Goal: Information Seeking & Learning: Compare options

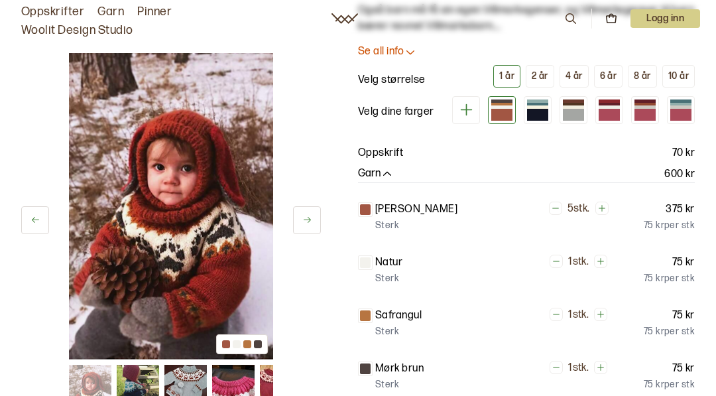
scroll to position [148, 0]
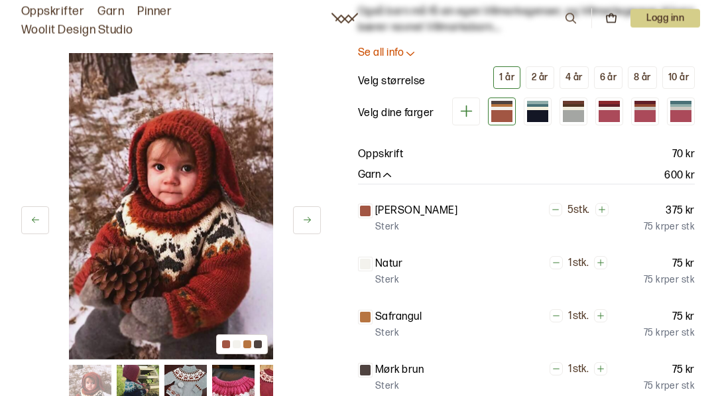
click at [534, 111] on div at bounding box center [537, 117] width 21 height 12
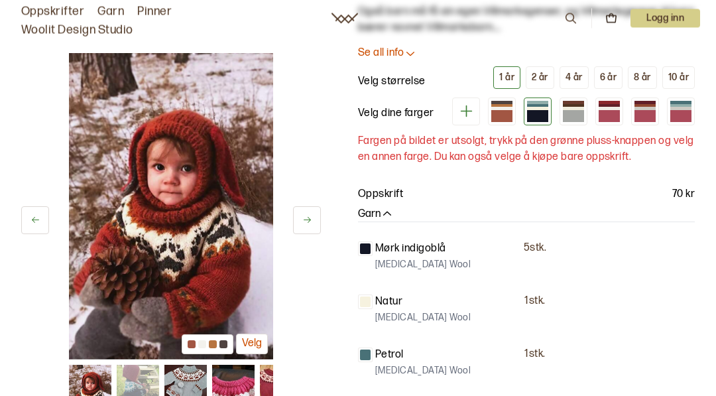
scroll to position [148, 0]
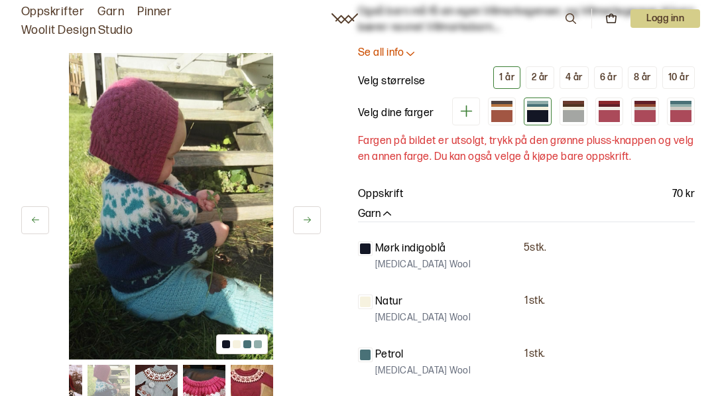
click at [574, 118] on div at bounding box center [573, 116] width 21 height 12
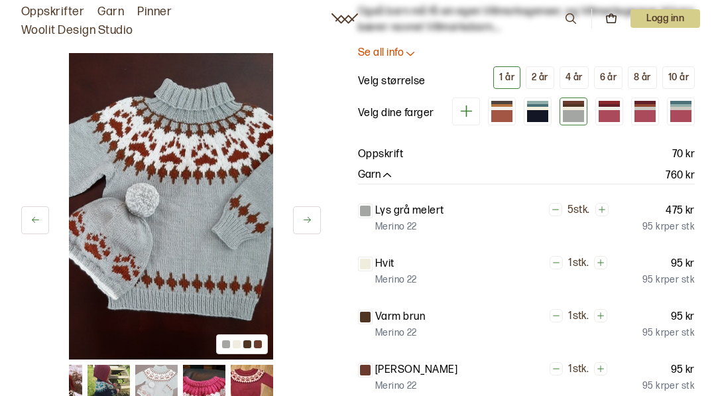
click at [614, 114] on div at bounding box center [608, 116] width 21 height 12
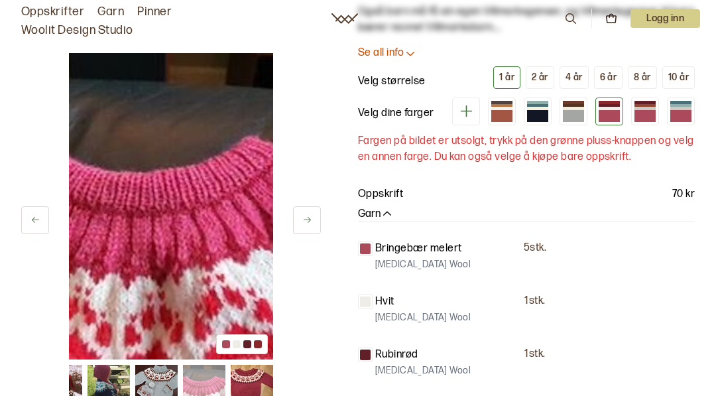
click at [644, 119] on div at bounding box center [644, 116] width 21 height 12
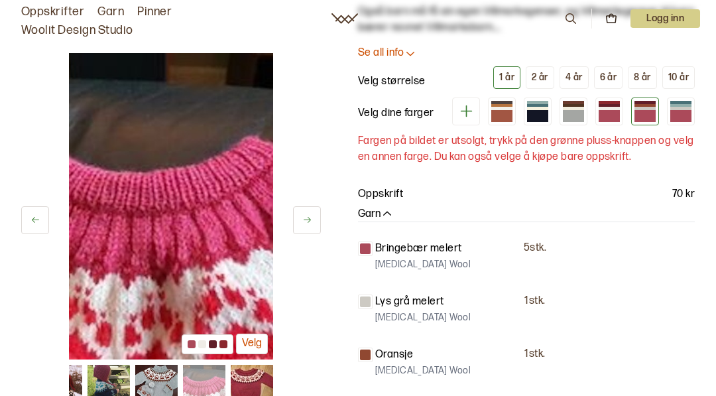
click at [687, 119] on div at bounding box center [680, 116] width 21 height 12
click at [678, 119] on div at bounding box center [680, 116] width 21 height 12
click at [507, 111] on div at bounding box center [501, 116] width 21 height 12
